Goal: Download file/media

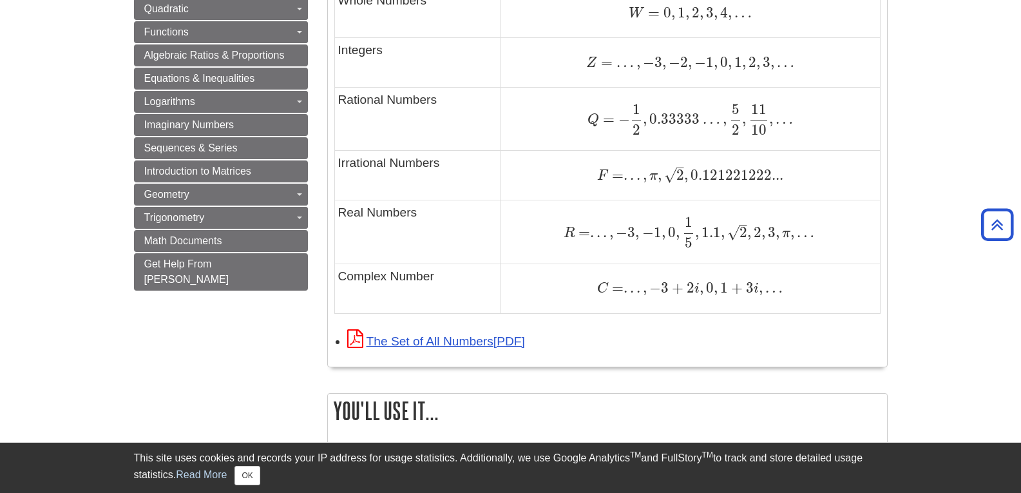
scroll to position [902, 0]
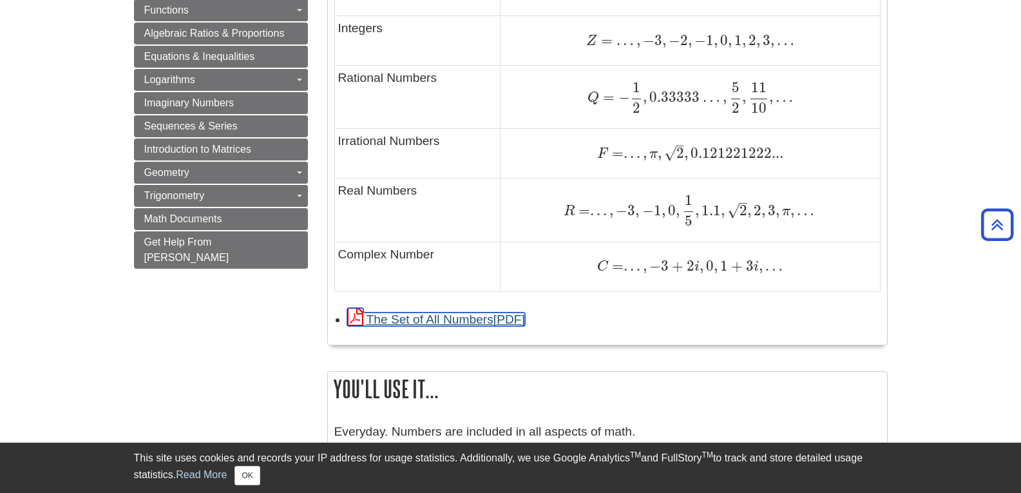
click at [491, 320] on link "The Set of All Numbers" at bounding box center [436, 319] width 178 height 14
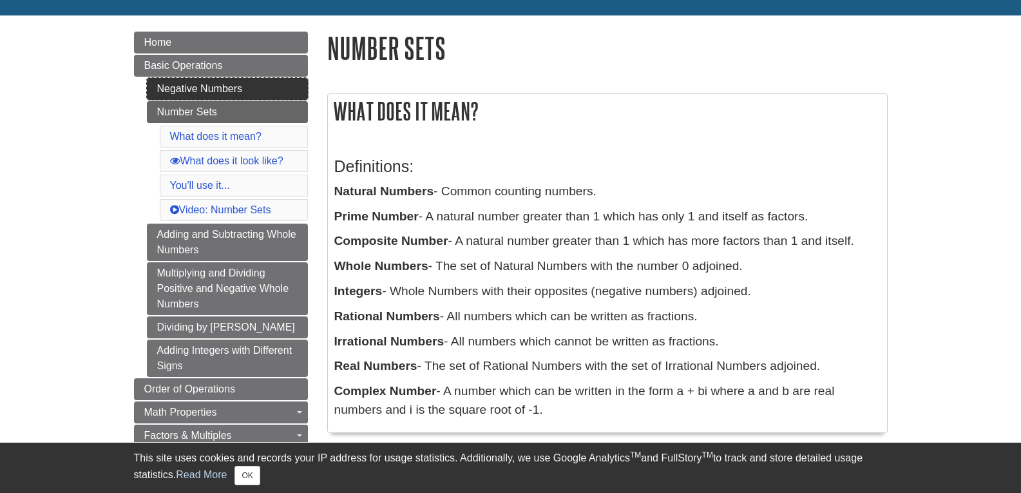
scroll to position [64, 0]
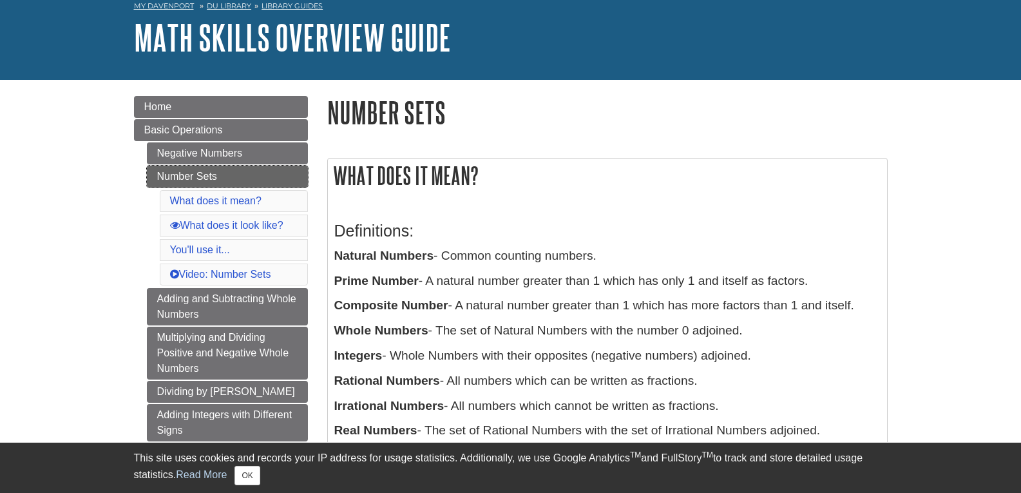
click at [204, 175] on link "Number Sets" at bounding box center [227, 177] width 161 height 22
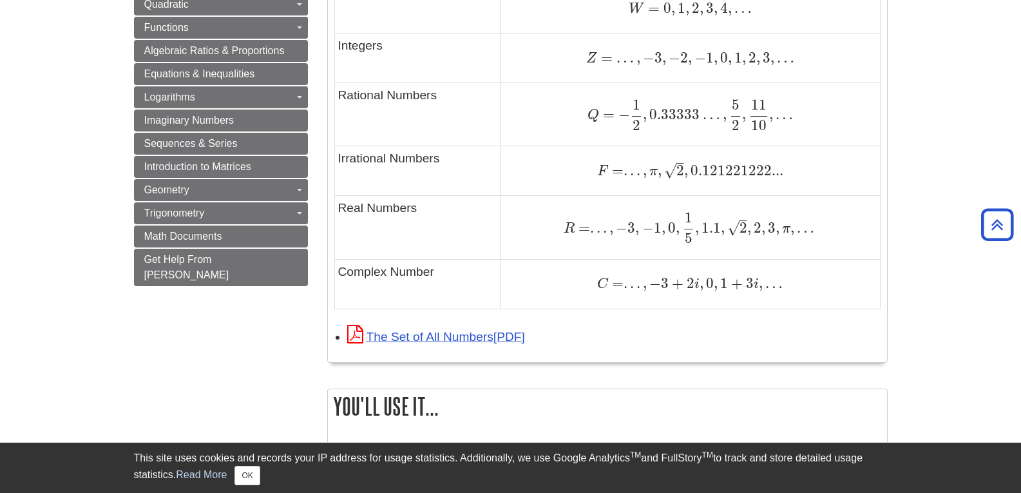
scroll to position [1030, 0]
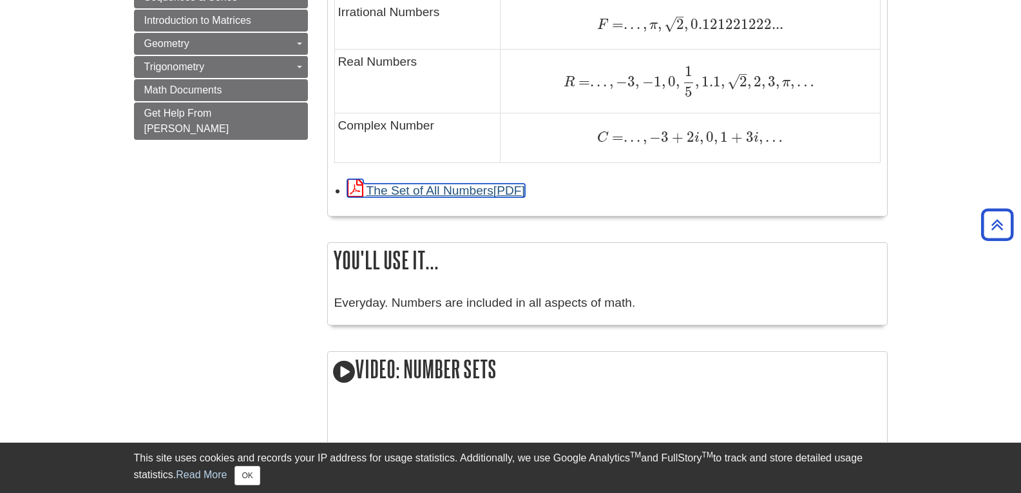
click at [454, 193] on link "The Set of All Numbers" at bounding box center [436, 191] width 178 height 14
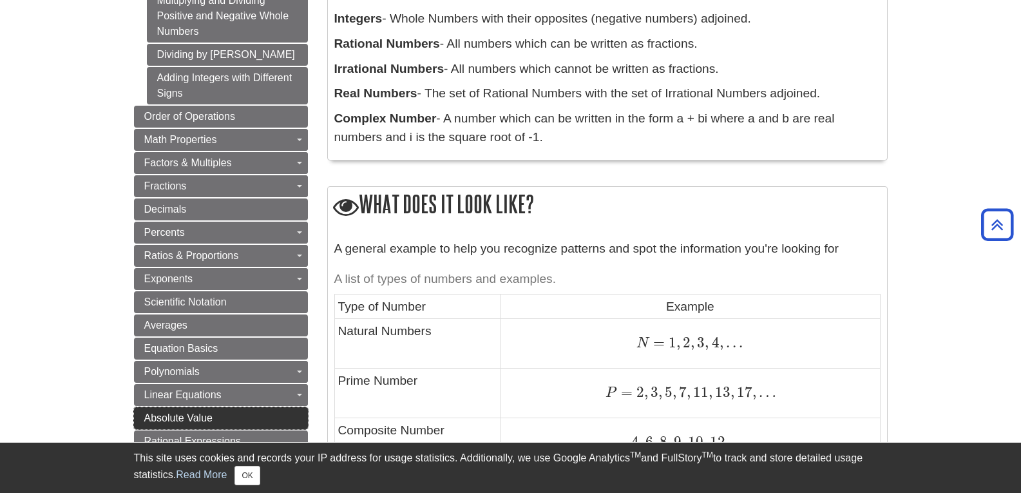
scroll to position [386, 0]
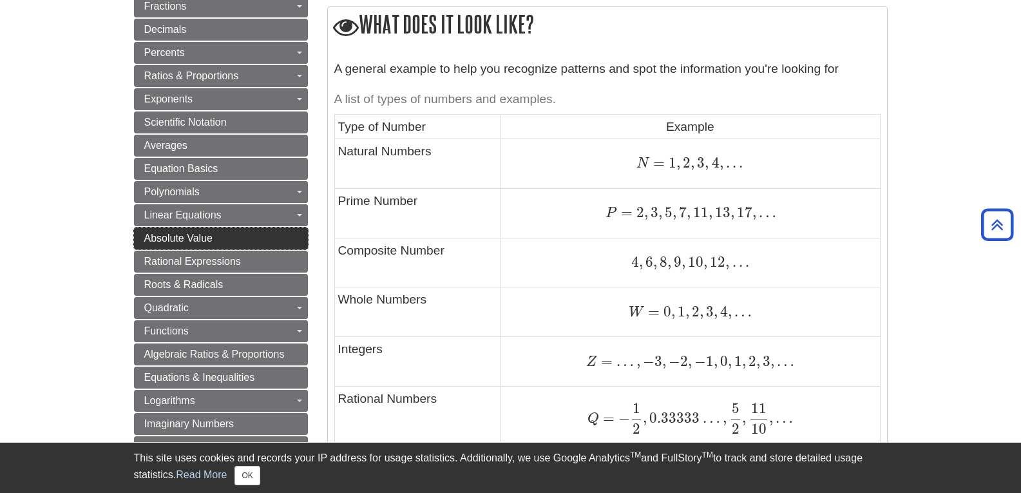
scroll to position [515, 0]
